Goal: Task Accomplishment & Management: Use online tool/utility

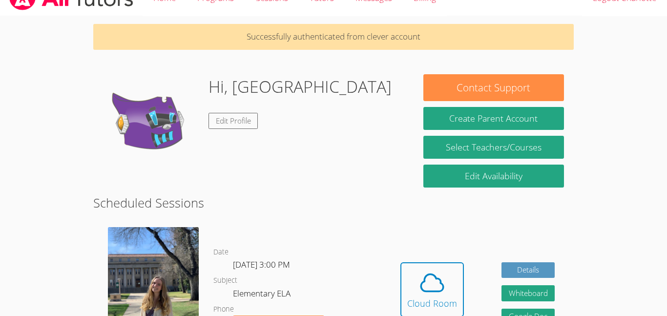
scroll to position [8, 0]
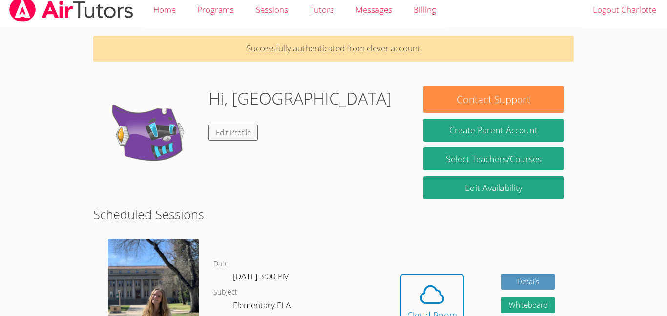
click at [174, 132] on img at bounding box center [152, 135] width 98 height 98
click at [227, 132] on link "Edit Profile" at bounding box center [233, 132] width 50 height 16
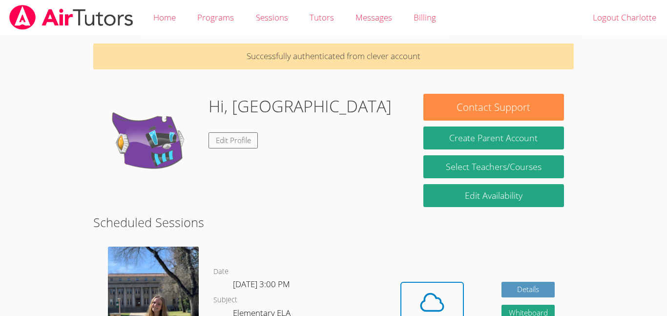
click at [308, 159] on div "Hi, [PERSON_NAME] Edit Profile" at bounding box center [253, 143] width 301 height 98
click at [168, 23] on link "Home" at bounding box center [165, 18] width 44 height 36
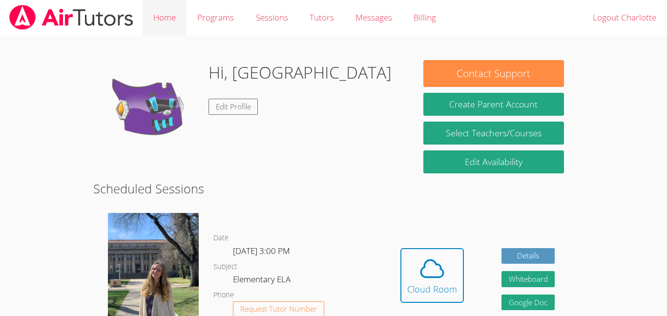
click at [173, 13] on link "Home" at bounding box center [165, 18] width 44 height 36
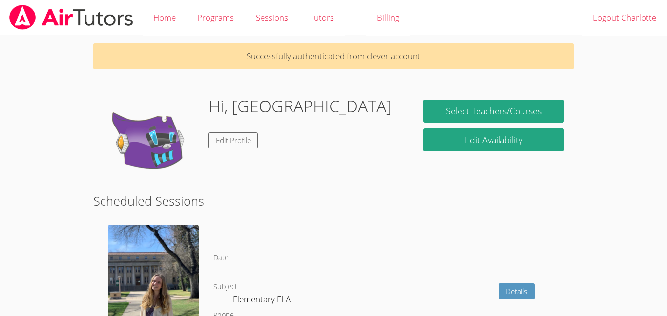
click at [173, 13] on link "Home" at bounding box center [165, 18] width 44 height 36
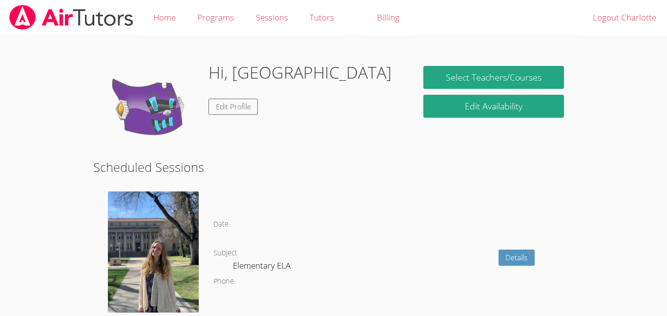
click at [173, 13] on link "Home" at bounding box center [165, 18] width 44 height 36
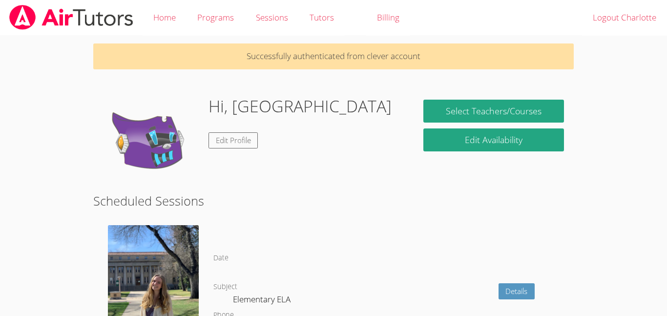
click at [173, 13] on link "Home" at bounding box center [165, 18] width 44 height 36
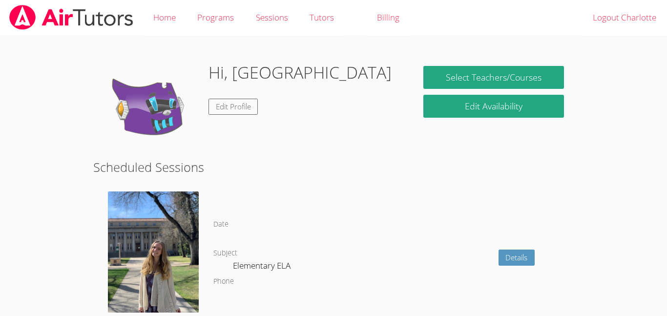
click at [173, 13] on link "Home" at bounding box center [165, 18] width 44 height 36
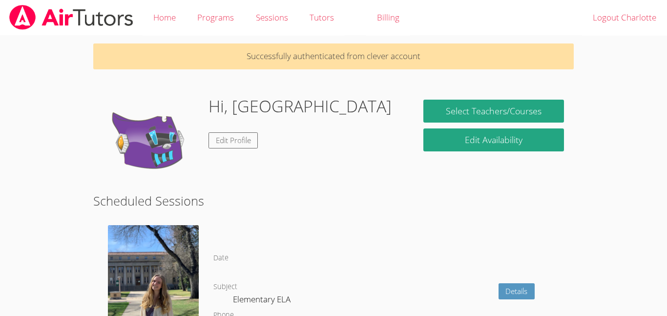
click at [173, 13] on link "Home" at bounding box center [165, 18] width 44 height 36
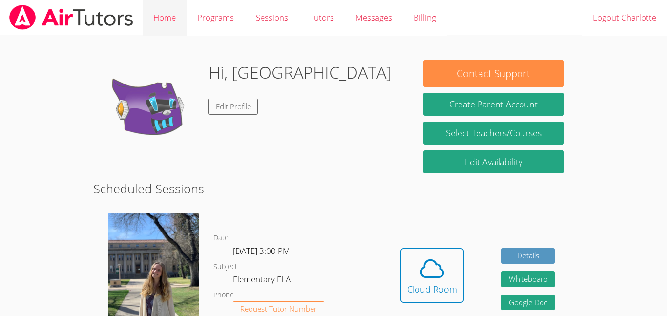
click at [164, 17] on link "Home" at bounding box center [165, 18] width 44 height 36
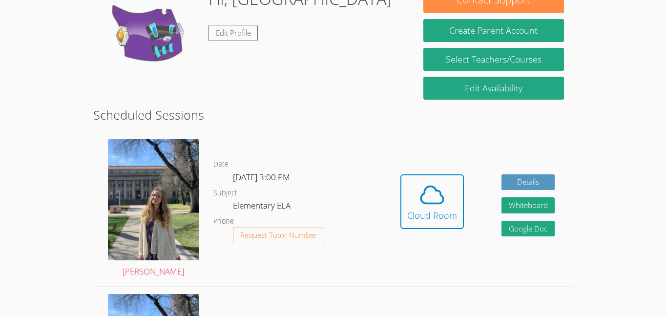
scroll to position [75, 0]
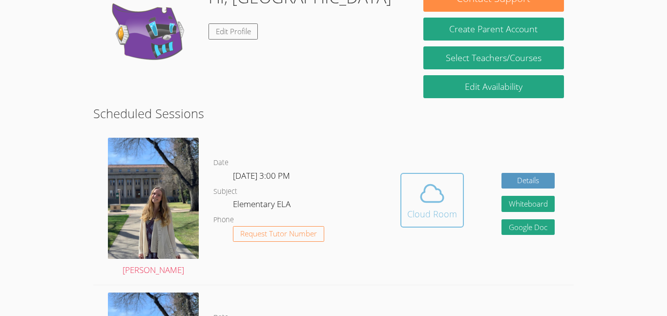
click at [430, 195] on icon at bounding box center [431, 193] width 27 height 27
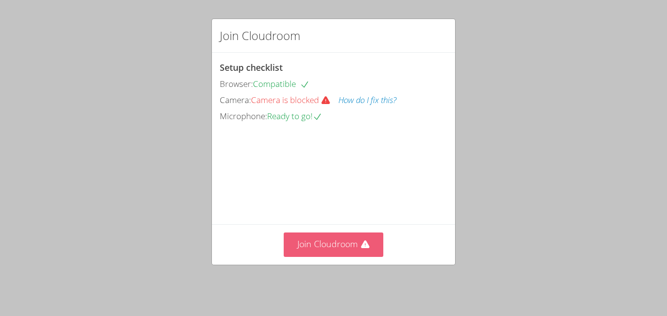
click at [348, 253] on button "Join Cloudroom" at bounding box center [334, 244] width 100 height 24
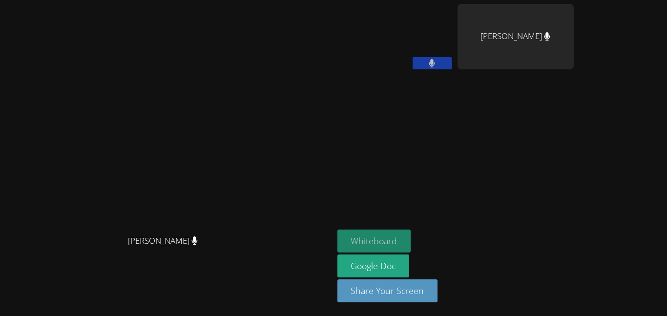
click at [411, 233] on button "Whiteboard" at bounding box center [374, 240] width 74 height 23
